Goal: Find contact information: Find contact information

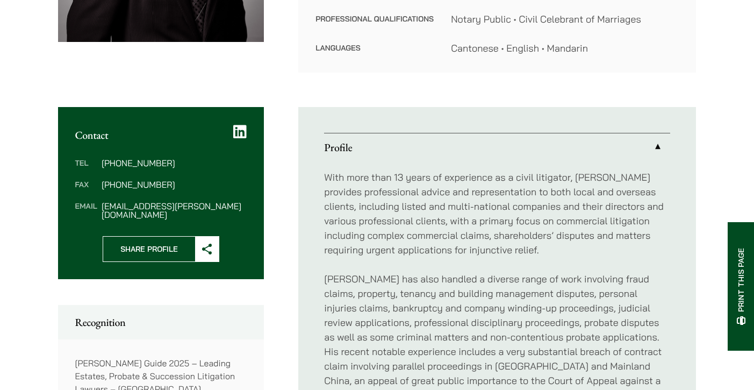
scroll to position [333, 0]
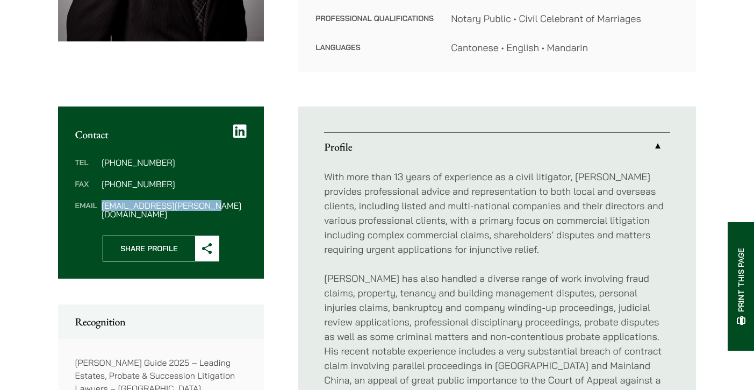
drag, startPoint x: 217, startPoint y: 192, endPoint x: 102, endPoint y: 192, distance: 114.5
click at [102, 201] on dd "yukew.leung@haldanes.com" at bounding box center [174, 209] width 145 height 17
copy dd "yukew.leung@haldanes.com"
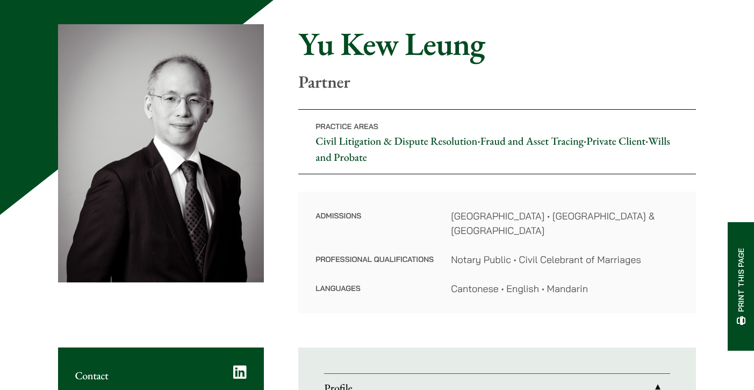
scroll to position [78, 0]
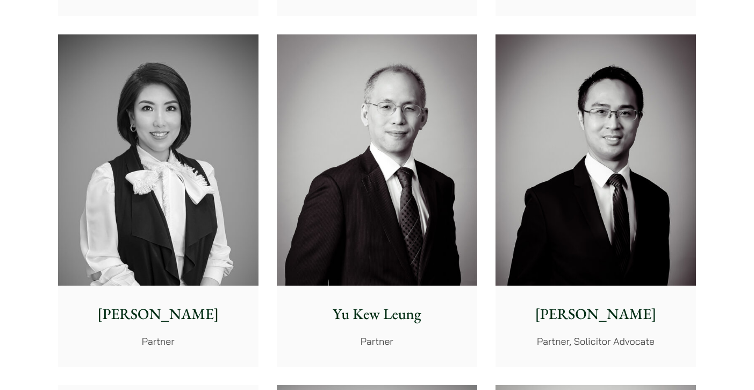
scroll to position [971, 0]
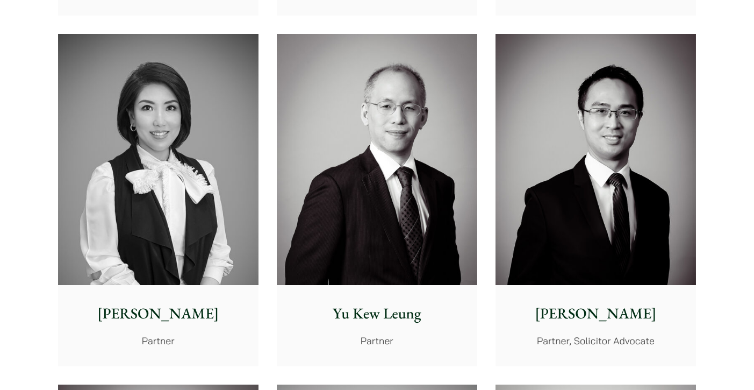
click at [168, 186] on img at bounding box center [158, 159] width 200 height 251
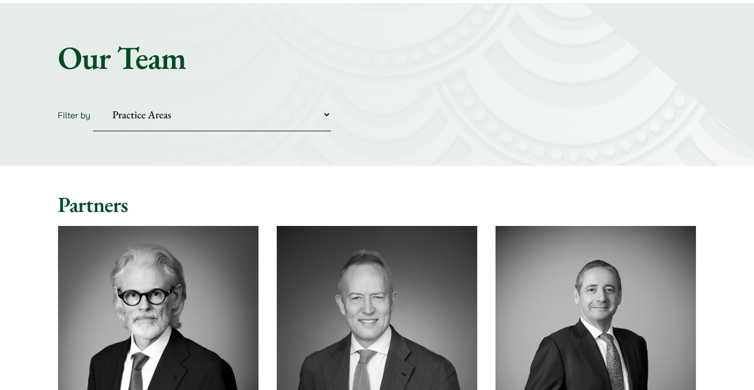
scroll to position [0, 0]
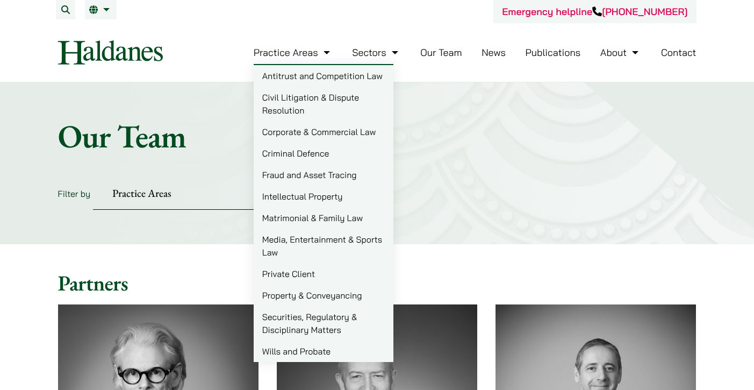
click at [314, 350] on link "Wills and Probate" at bounding box center [324, 350] width 140 height 21
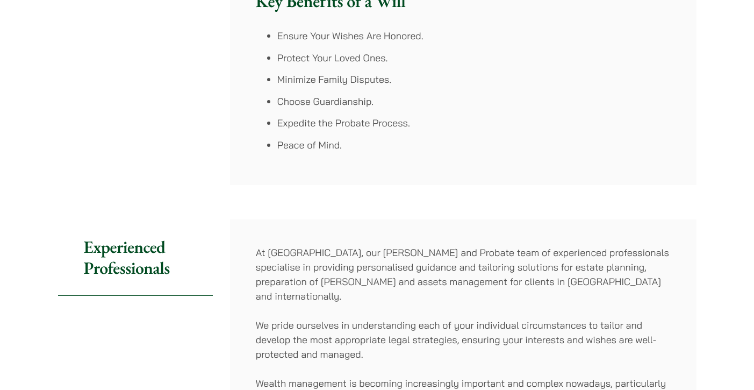
scroll to position [522, 0]
